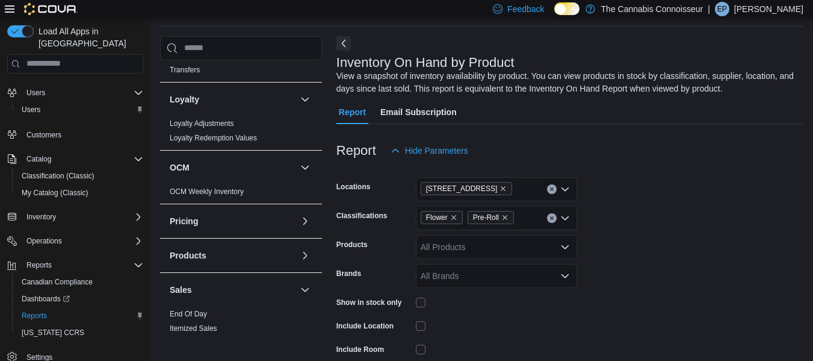
scroll to position [582, 0]
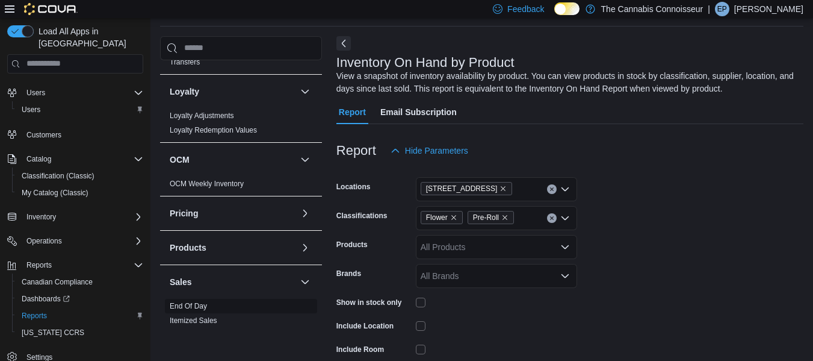
click at [194, 302] on link "End Of Day" at bounding box center [188, 306] width 37 height 8
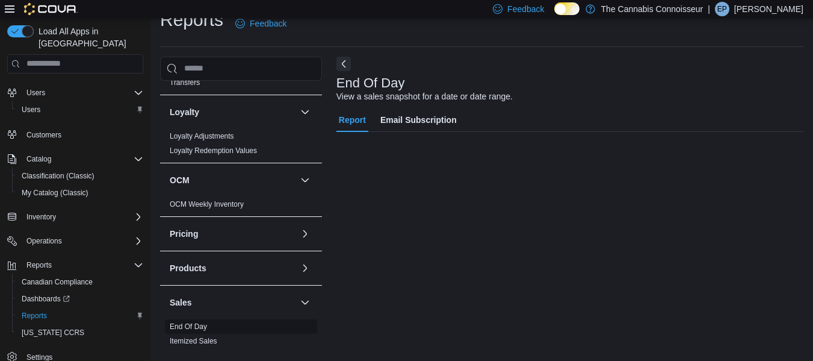
scroll to position [20, 0]
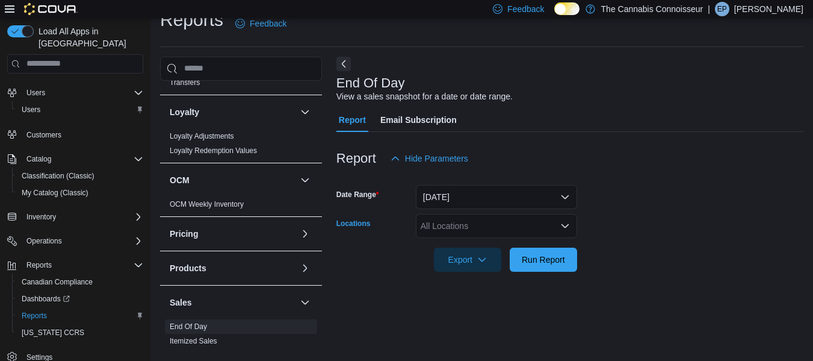
click at [567, 227] on icon "Open list of options" at bounding box center [565, 226] width 7 height 4
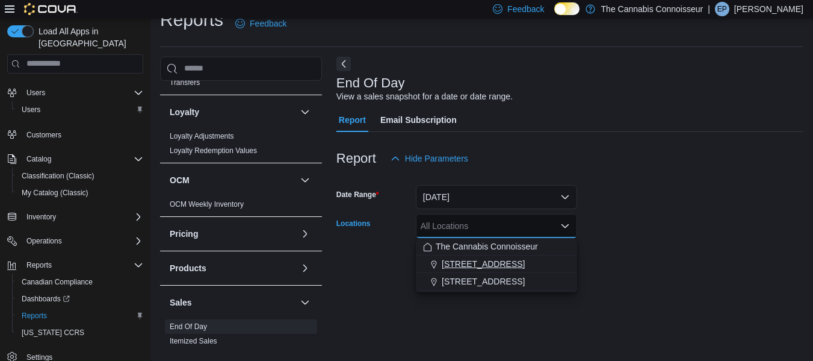
click at [488, 269] on span "[STREET_ADDRESS]" at bounding box center [483, 264] width 83 height 12
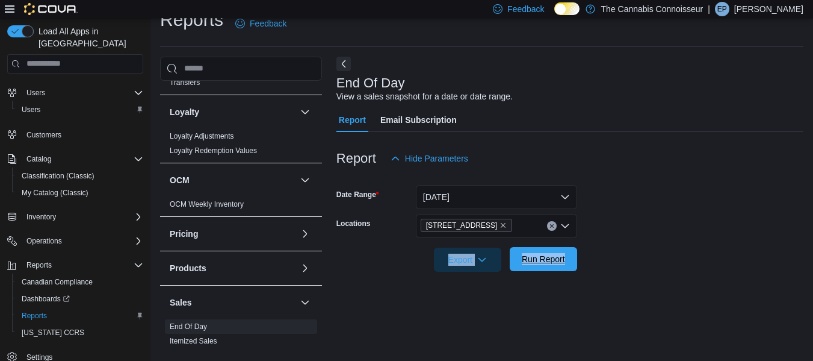
drag, startPoint x: 671, startPoint y: 247, endPoint x: 570, endPoint y: 259, distance: 101.9
click at [570, 259] on form "Date Range [DATE] Locations 2-1874 [GEOGRAPHIC_DATA] Export Run Report" at bounding box center [570, 220] width 467 height 101
click at [570, 259] on button "Run Report" at bounding box center [543, 259] width 67 height 24
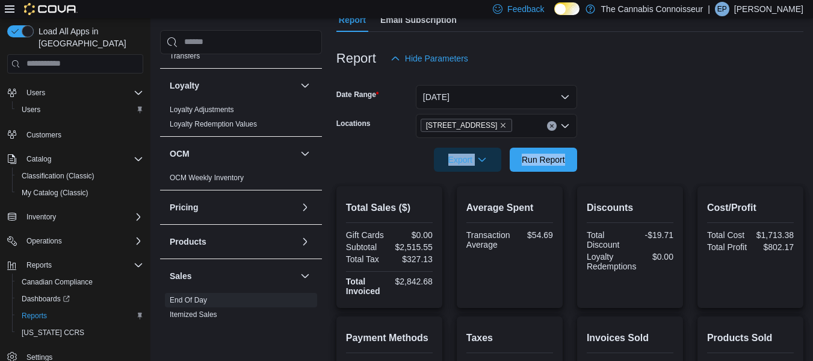
scroll to position [117, 0]
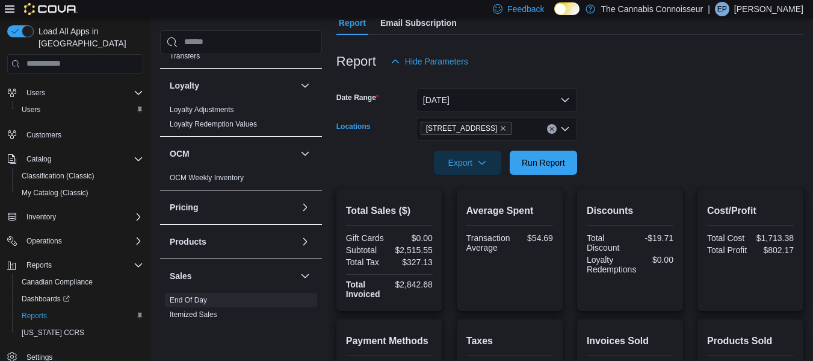
click at [526, 123] on div "[STREET_ADDRESS]" at bounding box center [496, 129] width 161 height 24
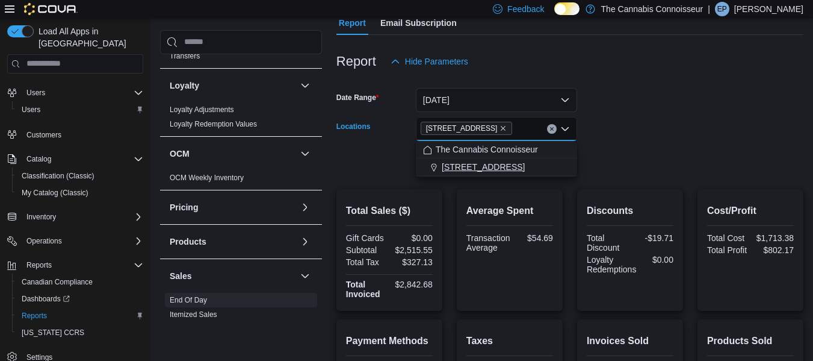
click at [473, 166] on span "[STREET_ADDRESS]" at bounding box center [483, 167] width 83 height 12
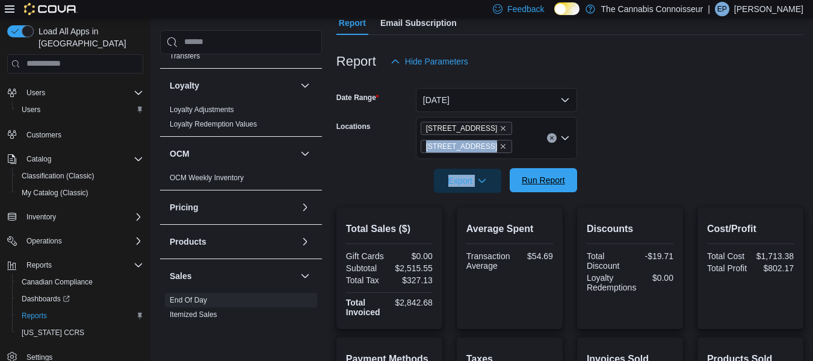
drag, startPoint x: 662, startPoint y: 124, endPoint x: 522, endPoint y: 178, distance: 150.4
click at [522, 178] on form "Date Range [DATE] Locations 2-[STREET_ADDRESS] [STREET_ADDRESS] Export Run Repo…" at bounding box center [570, 132] width 467 height 119
click at [522, 178] on span "Run Report" at bounding box center [543, 180] width 43 height 12
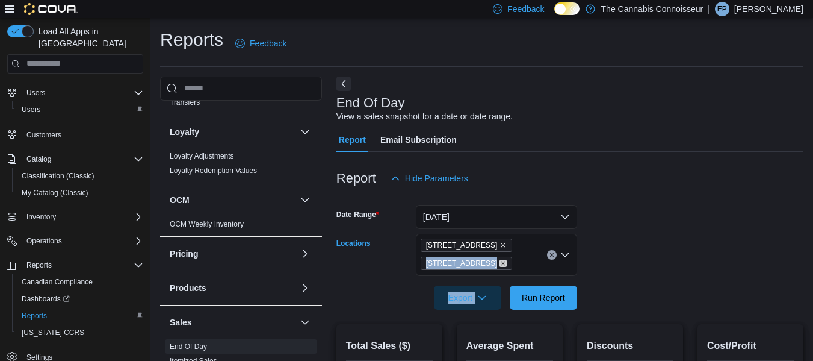
click at [502, 262] on icon "Remove 99 King St. from selection in this group" at bounding box center [504, 263] width 5 height 5
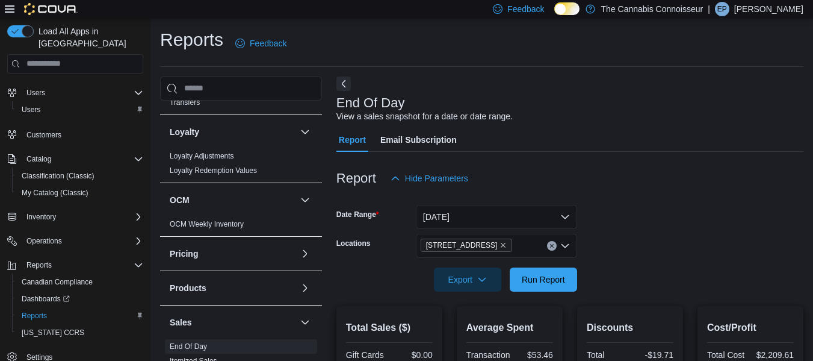
click at [624, 235] on form "Date Range [DATE] Locations 2-1874 [GEOGRAPHIC_DATA] Export Run Report" at bounding box center [570, 240] width 467 height 101
click at [556, 282] on span "Run Report" at bounding box center [543, 279] width 43 height 12
click at [534, 287] on span "Run Report" at bounding box center [543, 279] width 53 height 24
click at [563, 218] on button "[DATE]" at bounding box center [496, 217] width 161 height 24
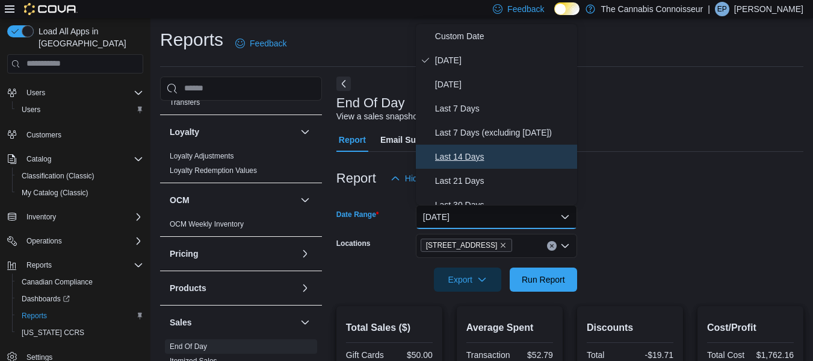
click at [476, 154] on span "Last 14 Days" at bounding box center [503, 156] width 137 height 14
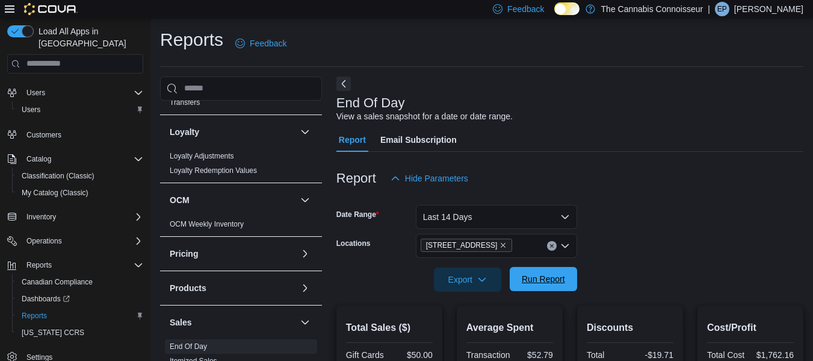
click at [561, 281] on span "Run Report" at bounding box center [543, 279] width 43 height 12
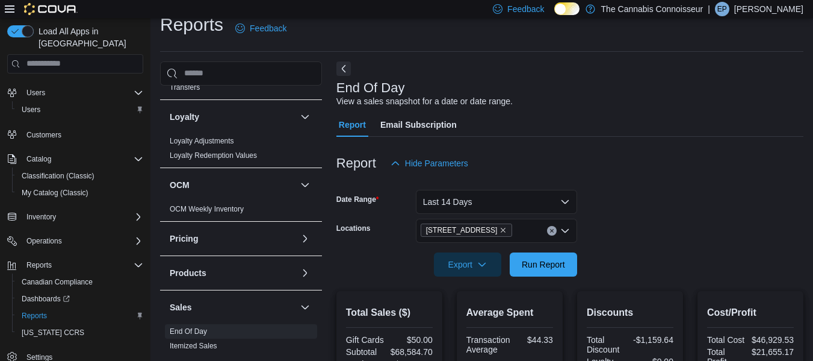
scroll to position [13, 0]
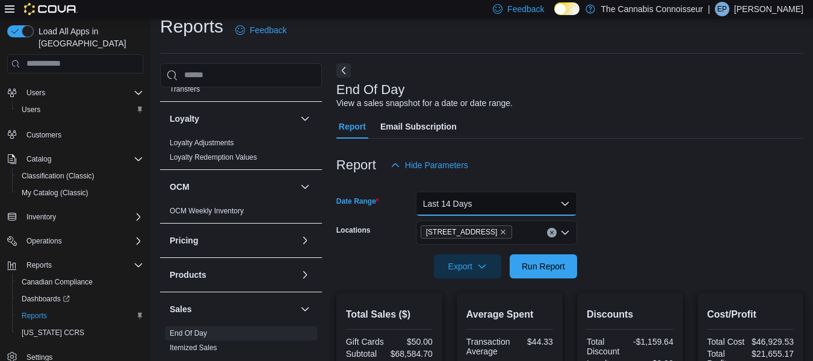
click at [568, 202] on button "Last 14 Days" at bounding box center [496, 203] width 161 height 24
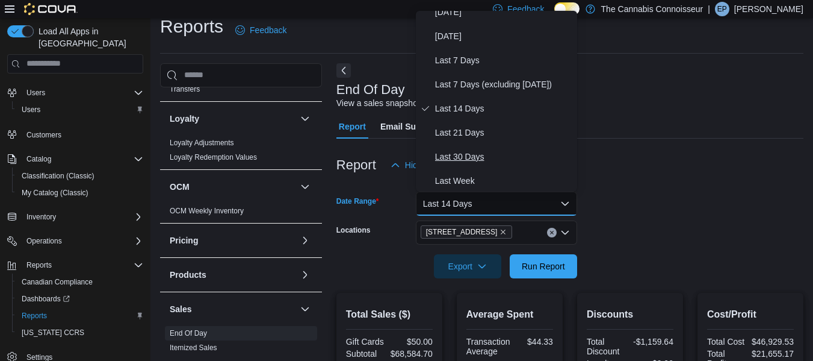
scroll to position [36, 0]
click at [489, 161] on span "Last 30 Days" at bounding box center [503, 156] width 137 height 14
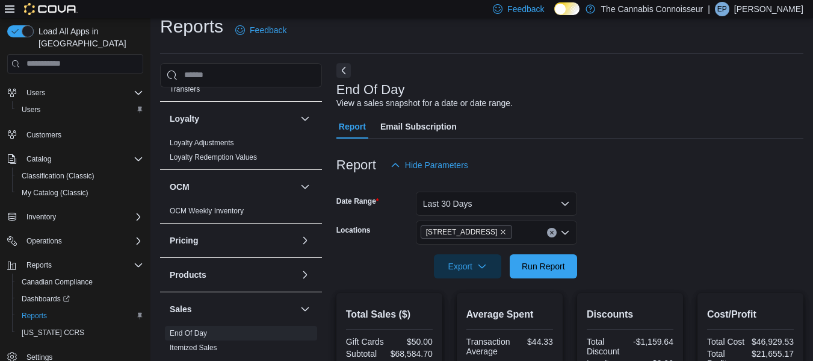
click at [620, 210] on form "Date Range Last 30 Days Locations 2-1874 [GEOGRAPHIC_DATA] Export Run Report" at bounding box center [570, 227] width 467 height 101
click at [539, 272] on span "Run Report" at bounding box center [543, 265] width 53 height 24
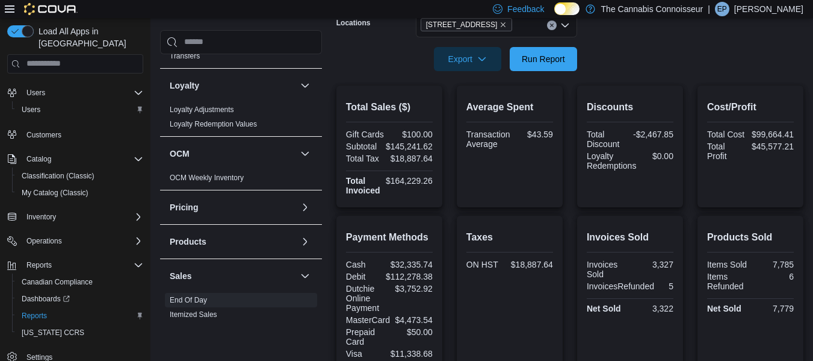
scroll to position [514, 0]
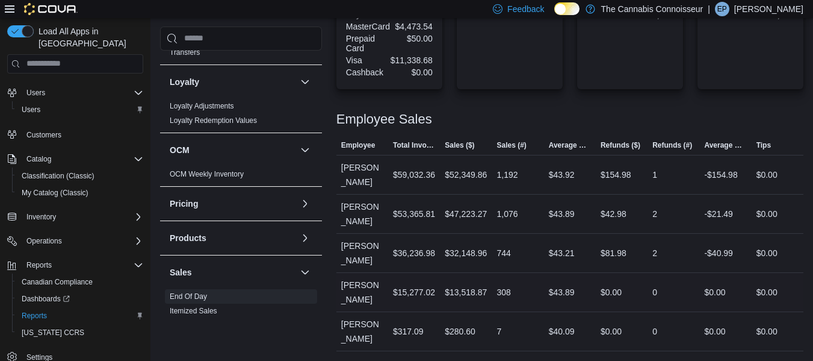
click at [577, 300] on div "$43.89" at bounding box center [570, 292] width 52 height 24
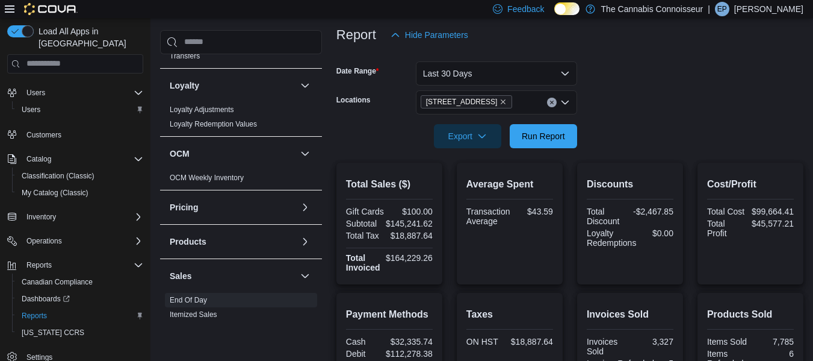
scroll to position [143, 0]
click at [568, 65] on button "Last 30 Days" at bounding box center [496, 74] width 161 height 24
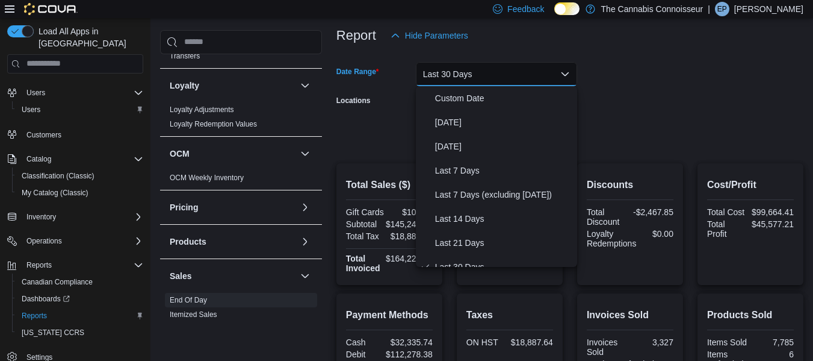
scroll to position [12, 0]
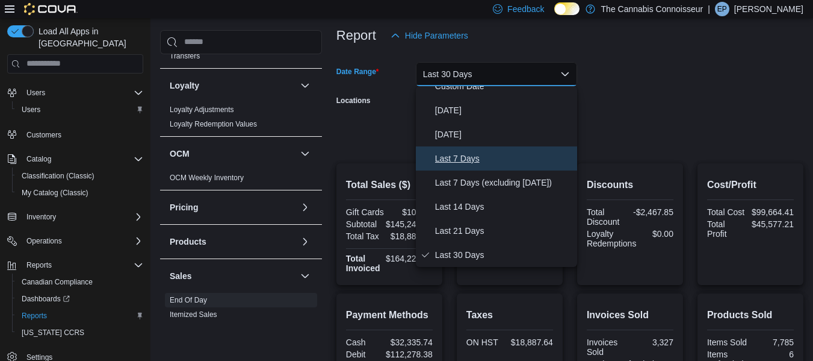
click at [478, 160] on span "Last 7 Days" at bounding box center [503, 158] width 137 height 14
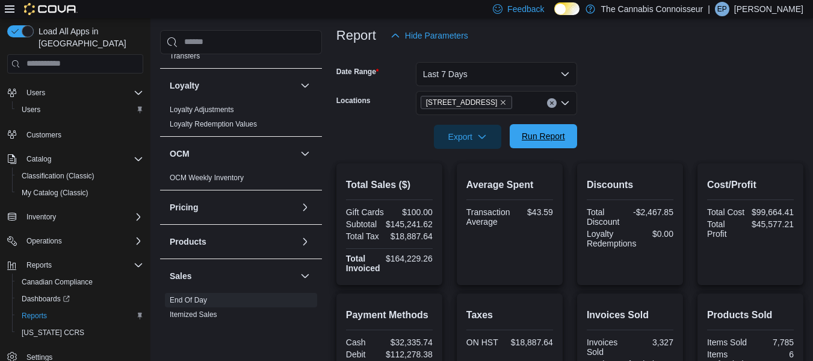
click at [552, 137] on span "Run Report" at bounding box center [543, 136] width 43 height 12
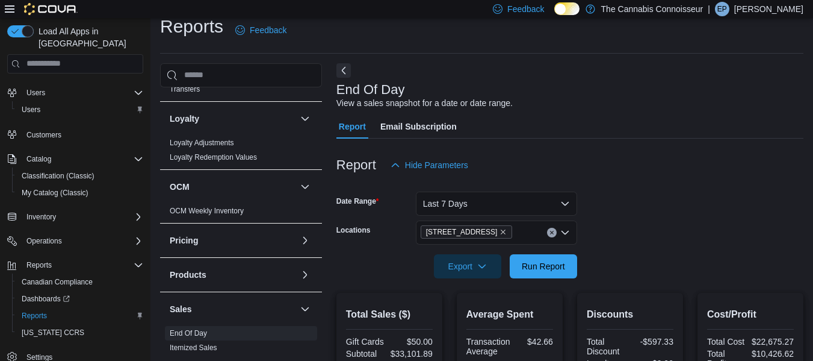
scroll to position [13, 0]
